Goal: Transaction & Acquisition: Obtain resource

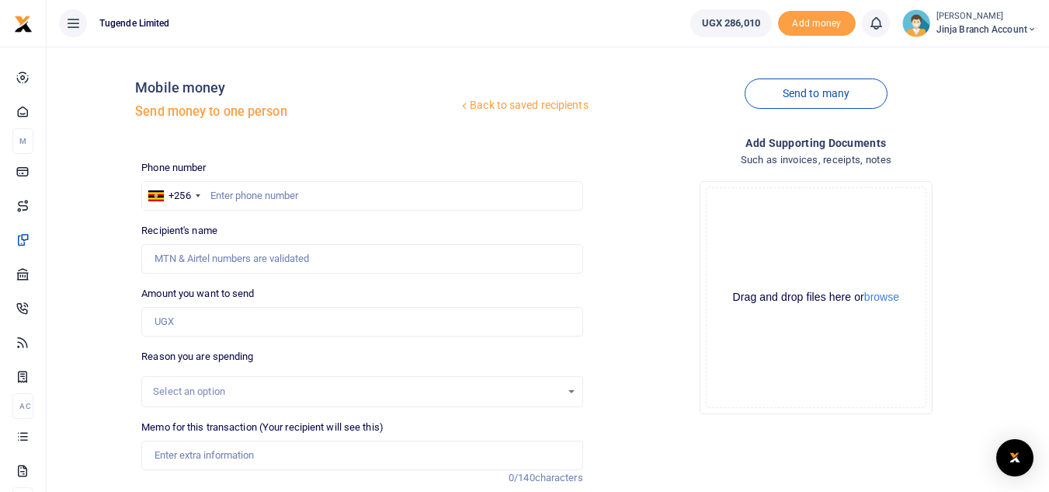
click at [967, 23] on span "Jinja branch account" at bounding box center [987, 30] width 100 height 14
click at [960, 57] on link "Switch accounts" at bounding box center [976, 57] width 123 height 22
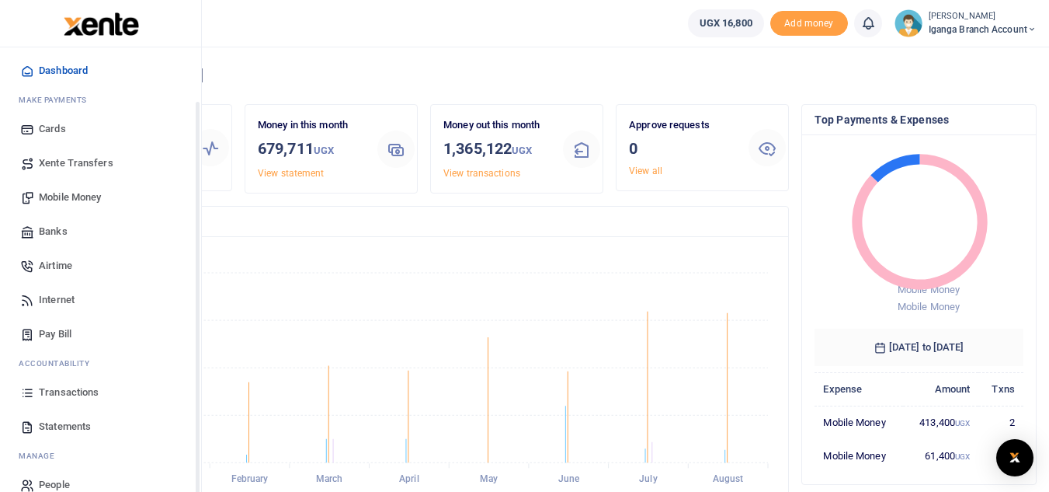
scroll to position [62, 0]
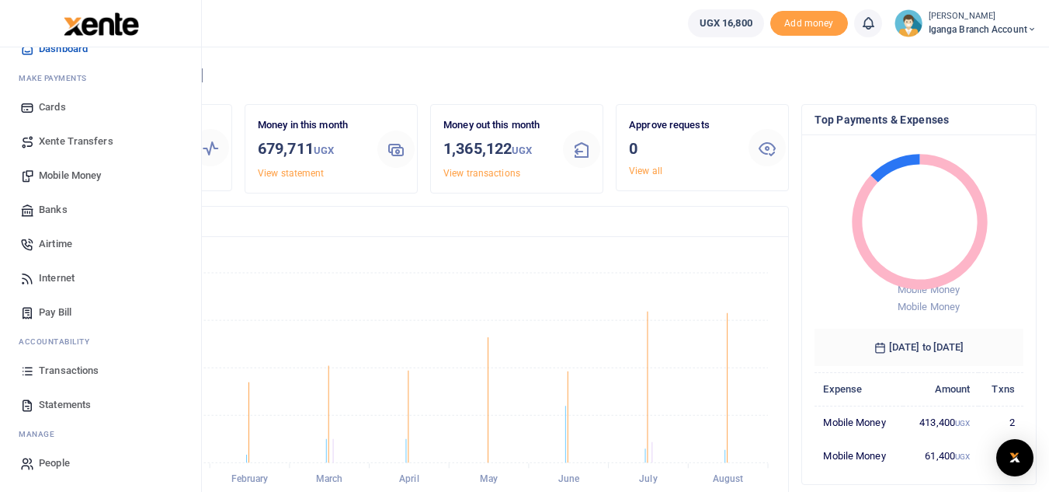
click at [64, 370] on span "Transactions" at bounding box center [69, 371] width 60 height 16
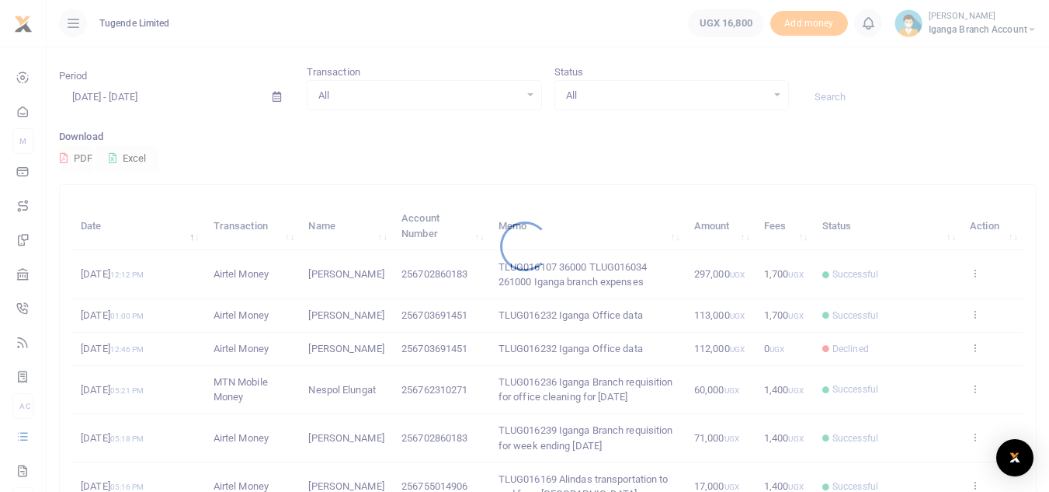
scroll to position [78, 0]
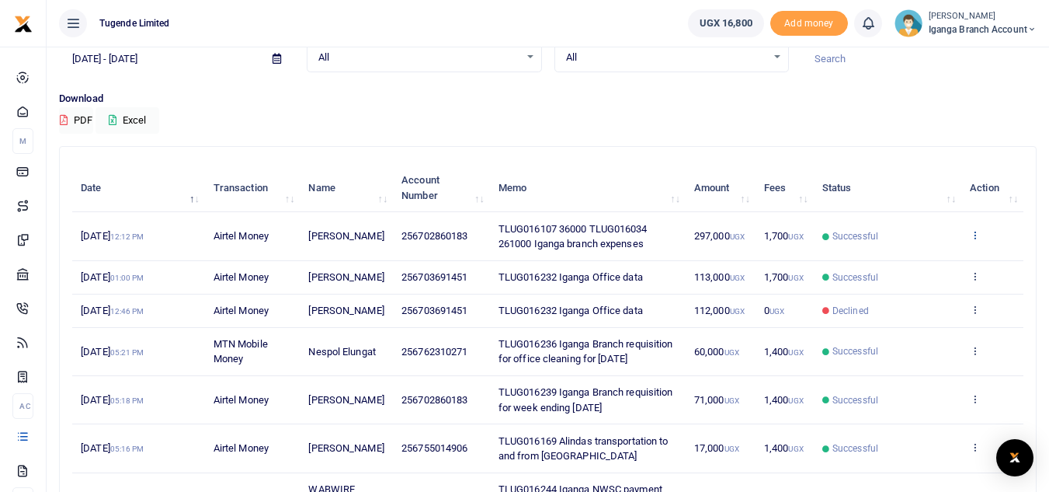
click at [975, 231] on icon at bounding box center [975, 234] width 10 height 11
click at [912, 256] on link "View details" at bounding box center [918, 261] width 123 height 22
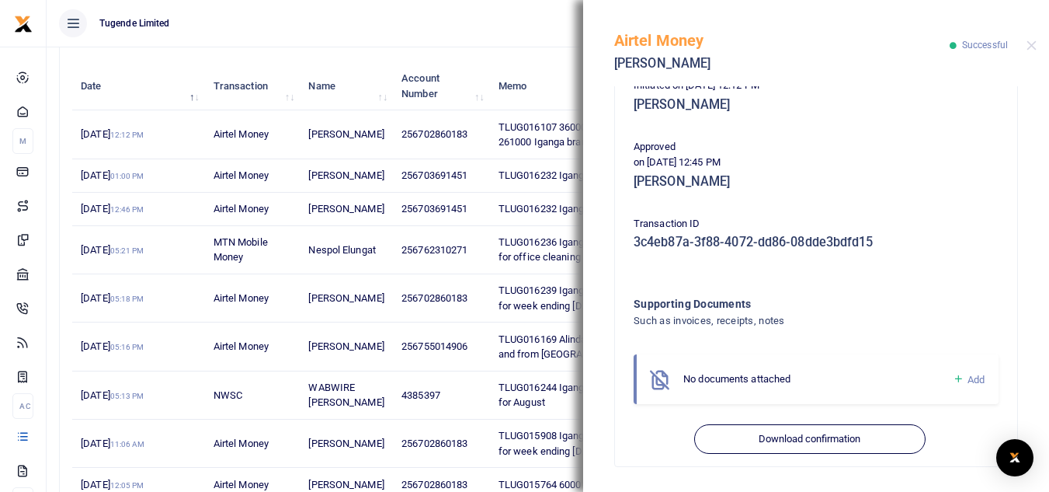
scroll to position [374, 0]
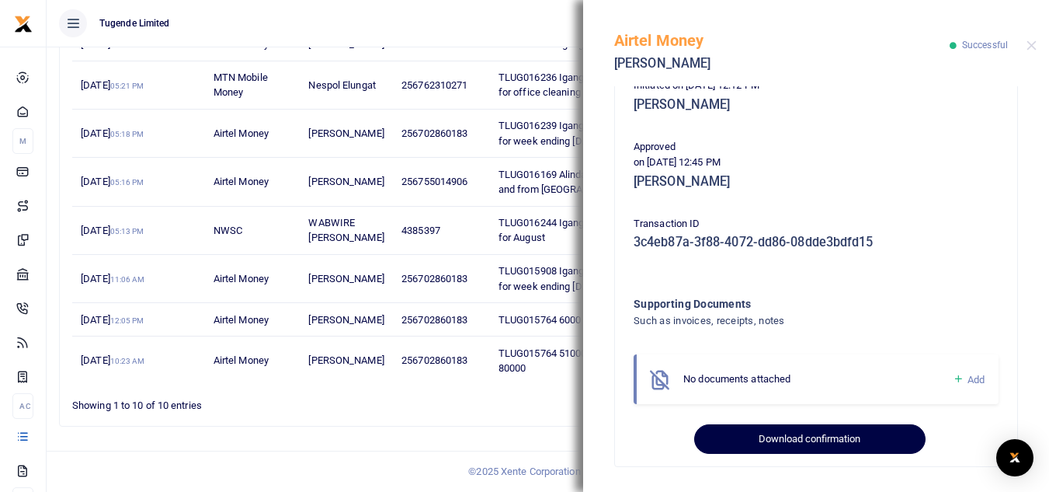
click at [788, 437] on button "Download confirmation" at bounding box center [809, 439] width 231 height 30
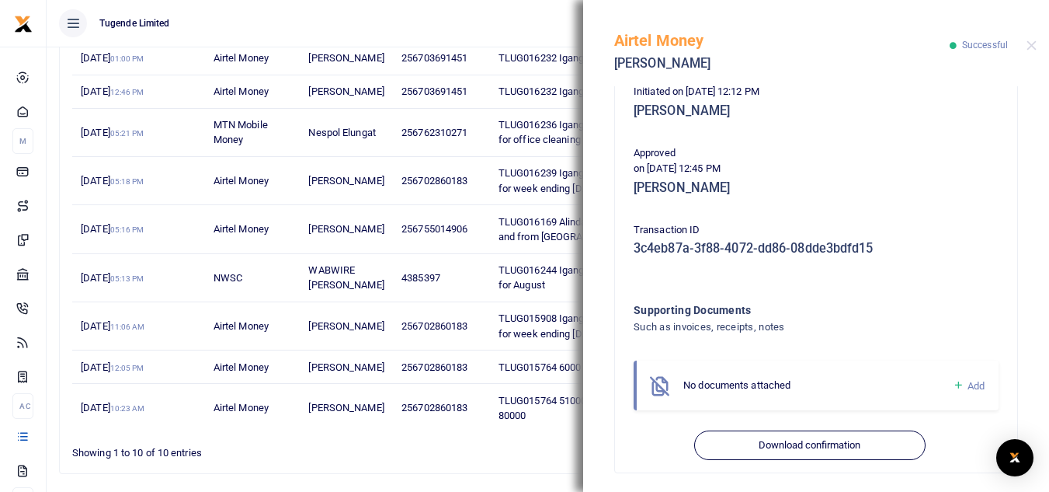
scroll to position [349, 0]
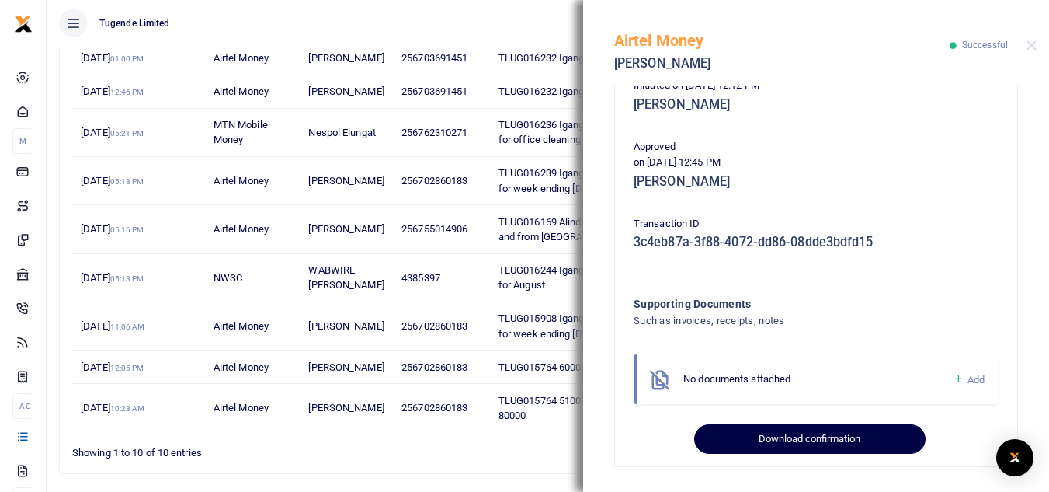
click at [797, 440] on button "Download confirmation" at bounding box center [809, 439] width 231 height 30
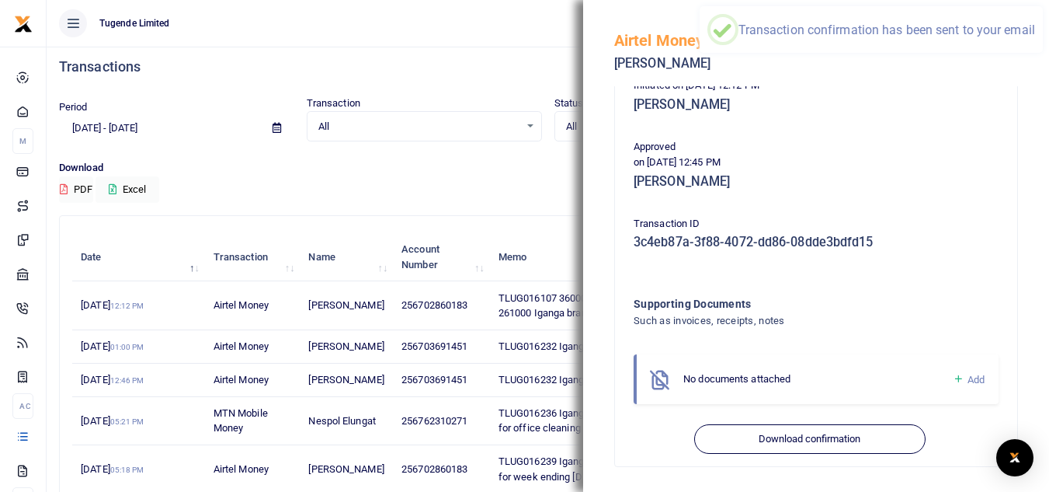
scroll to position [0, 0]
